Goal: Entertainment & Leisure: Consume media (video, audio)

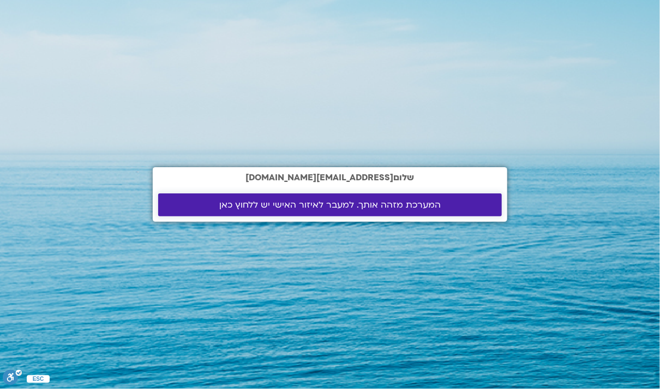
click at [232, 207] on span "המערכת מזהה אותך. למעבר לאיזור האישי יש ללחוץ כאן" at bounding box center [330, 205] width 222 height 10
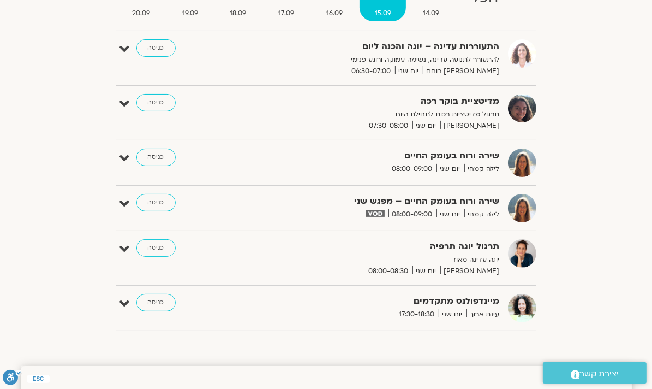
scroll to position [153, 0]
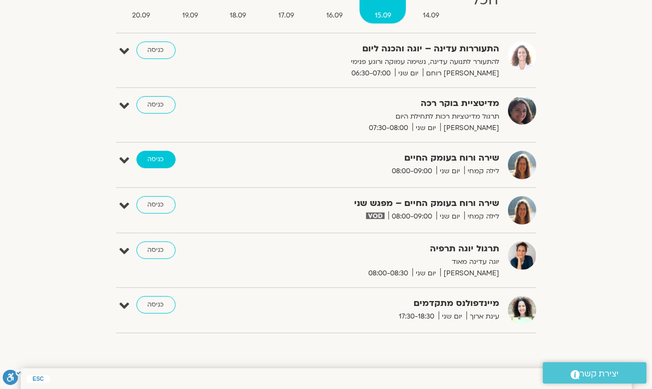
click at [138, 157] on link "כניסה" at bounding box center [155, 159] width 39 height 17
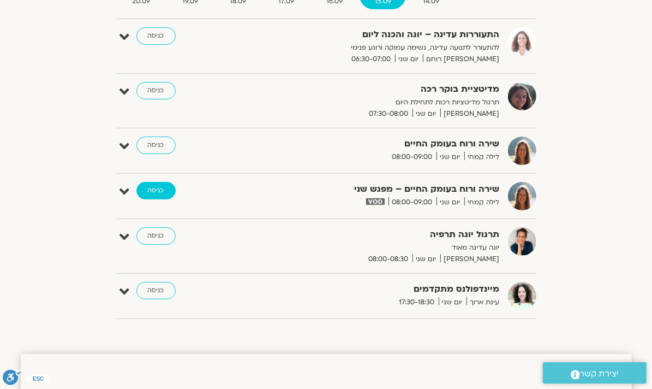
click at [145, 189] on link "כניסה" at bounding box center [155, 190] width 39 height 17
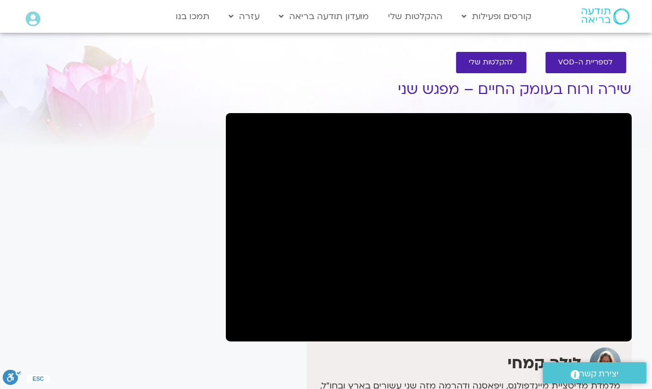
click at [421, 358] on div "לילה קמחי" at bounding box center [464, 362] width 311 height 31
click at [498, 63] on span "להקלטות שלי" at bounding box center [491, 62] width 44 height 8
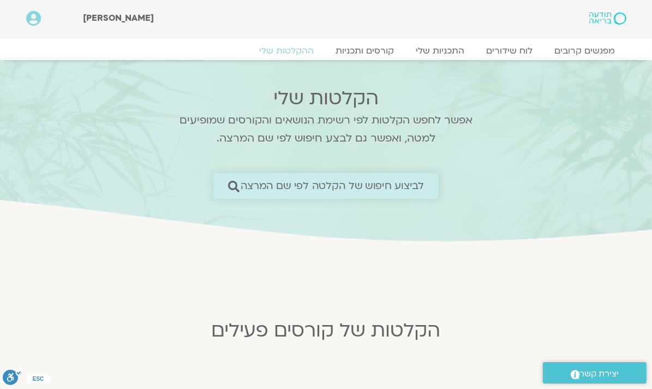
click at [392, 184] on span "לביצוע חיפוש של הקלטה לפי שם המרצה" at bounding box center [333, 185] width 184 height 11
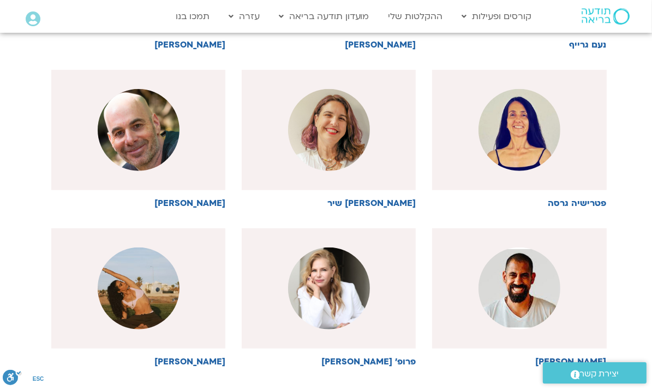
scroll to position [595, 0]
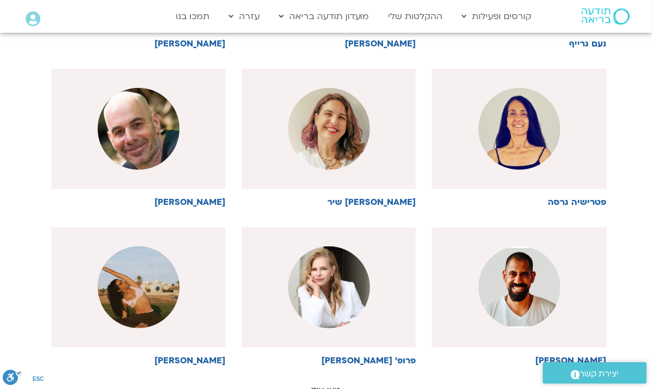
click at [326, 384] on link "טען עוד" at bounding box center [326, 390] width 29 height 12
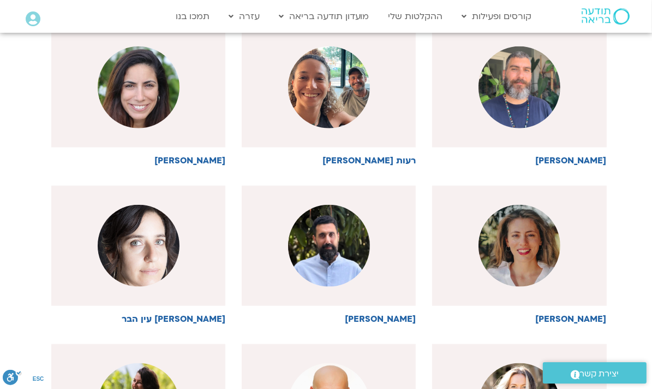
scroll to position [957, 0]
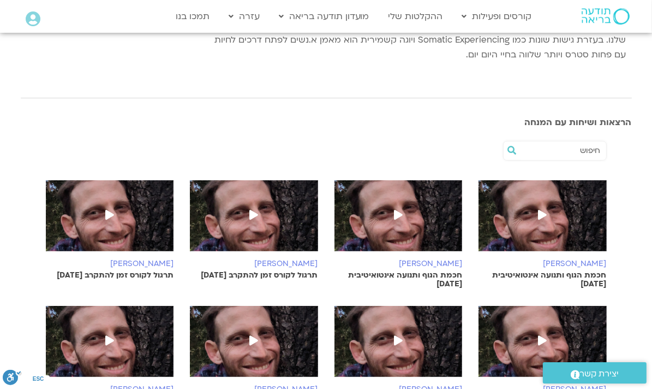
scroll to position [288, 0]
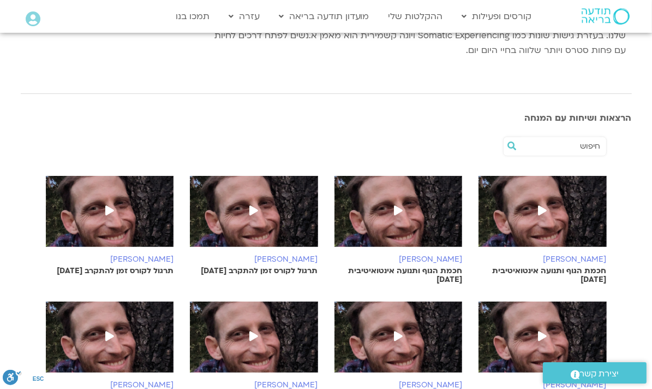
click at [546, 205] on icon at bounding box center [542, 210] width 9 height 10
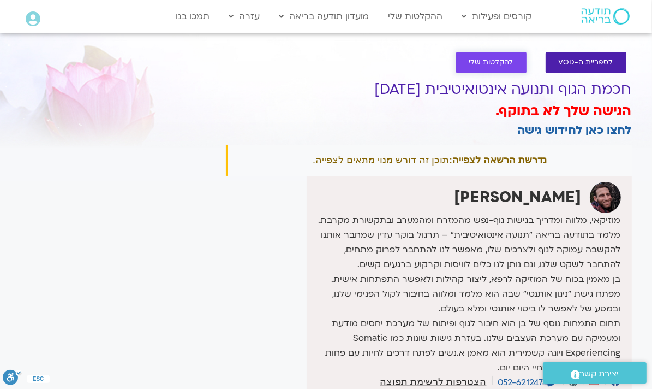
click at [502, 61] on span "להקלטות שלי" at bounding box center [491, 62] width 44 height 8
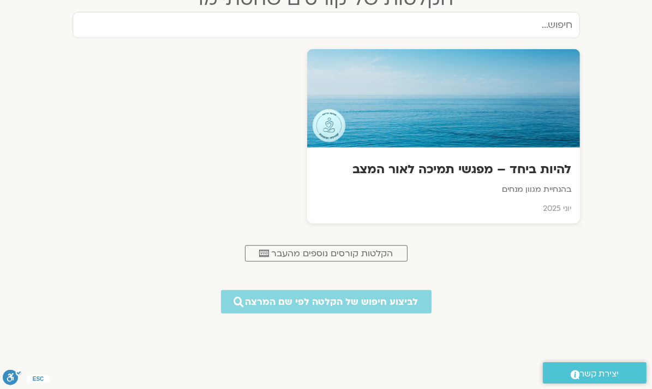
scroll to position [670, 0]
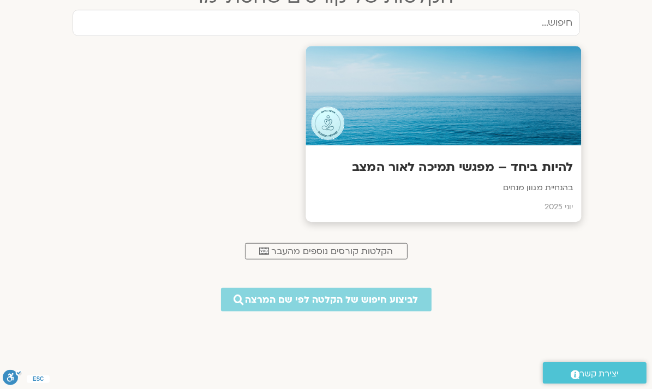
click at [391, 164] on h3 "להיות ביחד – מפגשי תמיכה לאור המצב" at bounding box center [443, 167] width 259 height 17
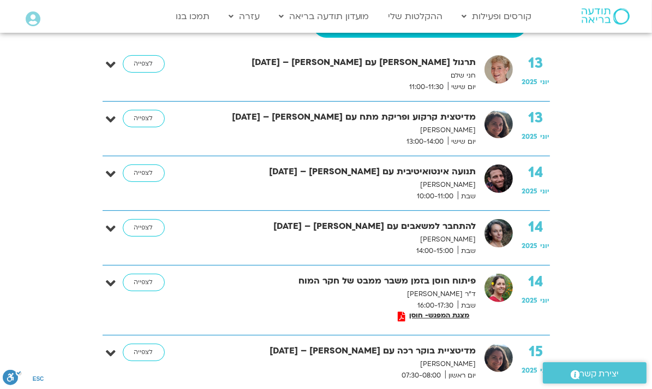
scroll to position [207, 0]
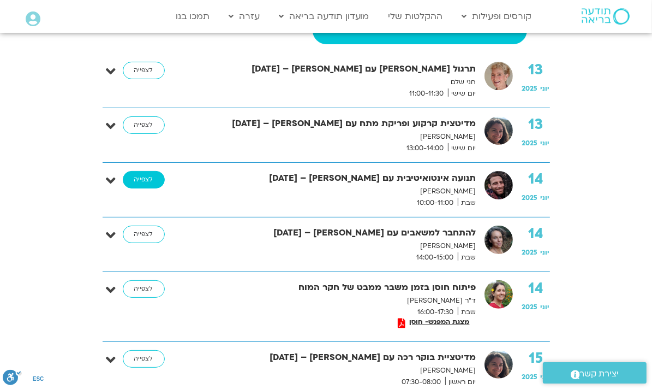
click at [137, 180] on link "לצפייה" at bounding box center [144, 179] width 42 height 17
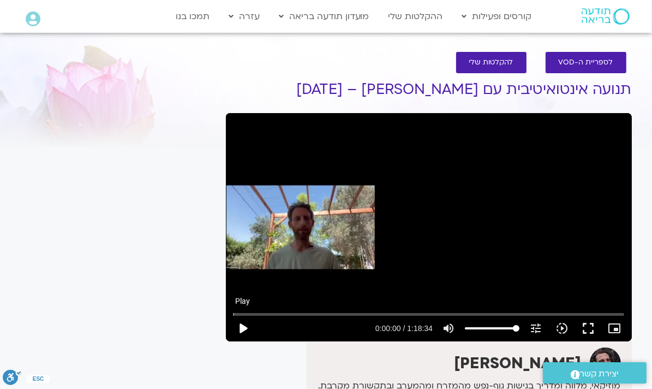
click at [243, 327] on button "play_arrow" at bounding box center [243, 328] width 26 height 26
click at [244, 327] on button "pause" at bounding box center [243, 328] width 26 height 26
type input "12.209055"
